Goal: Task Accomplishment & Management: Complete application form

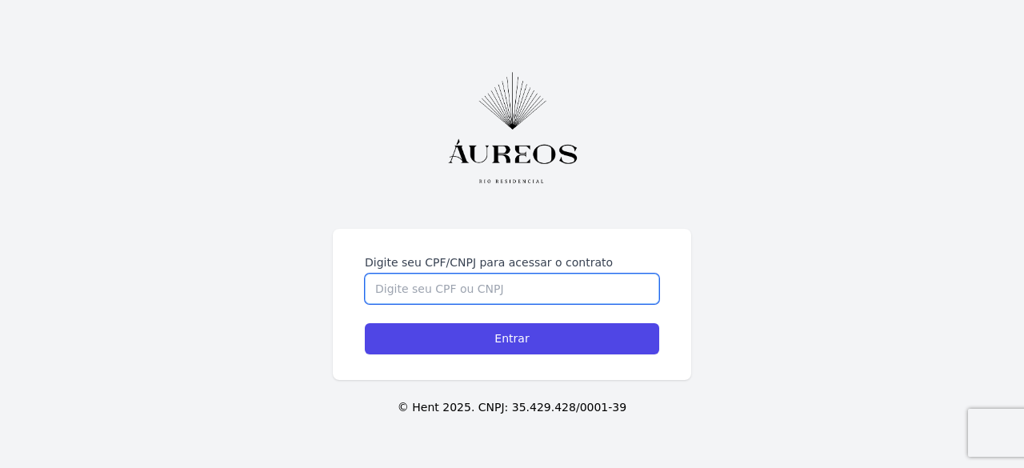
click at [487, 289] on input "Digite seu CPF/CNPJ para acessar o contrato" at bounding box center [512, 289] width 294 height 30
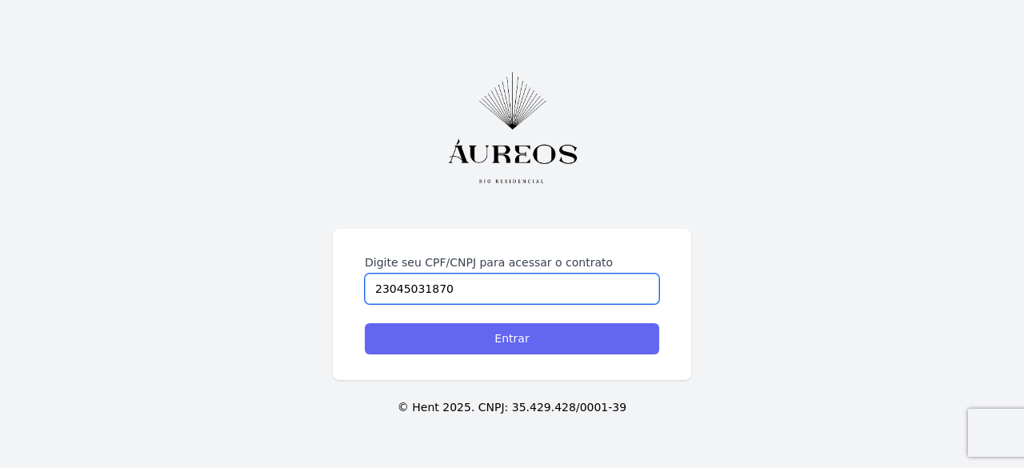
type input "23045031870"
click at [483, 341] on input "Entrar" at bounding box center [512, 338] width 294 height 31
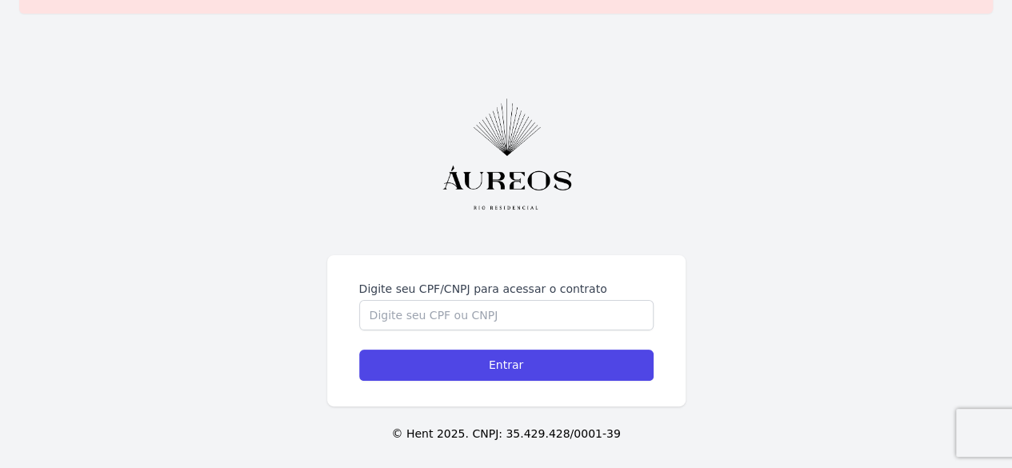
scroll to position [54, 0]
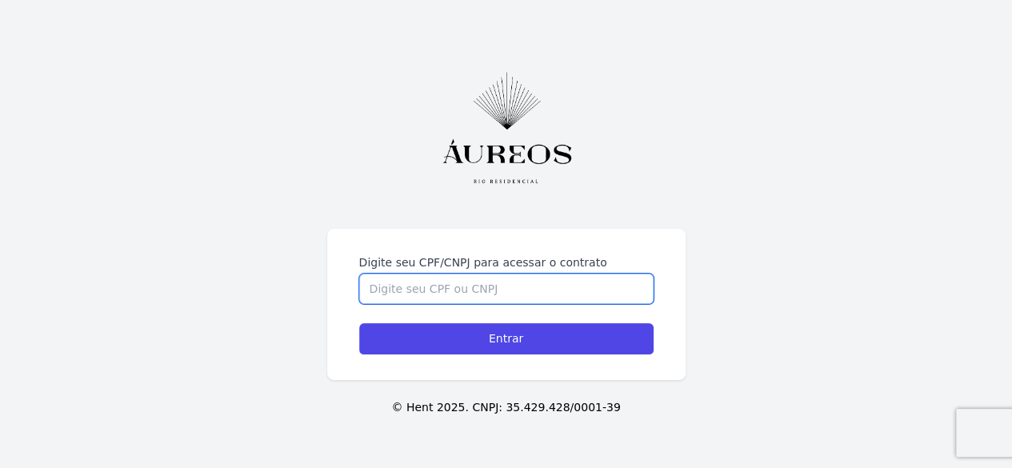
click at [440, 288] on input "Digite seu CPF/CNPJ para acessar o contrato" at bounding box center [506, 289] width 294 height 30
